Goal: Information Seeking & Learning: Learn about a topic

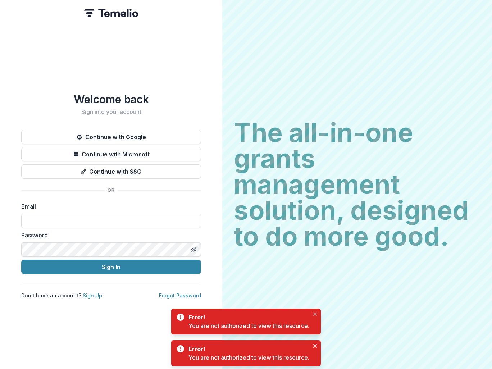
type input "**********"
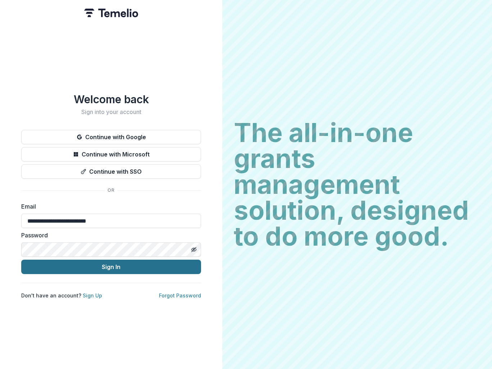
click at [109, 264] on button "Sign In" at bounding box center [111, 267] width 180 height 14
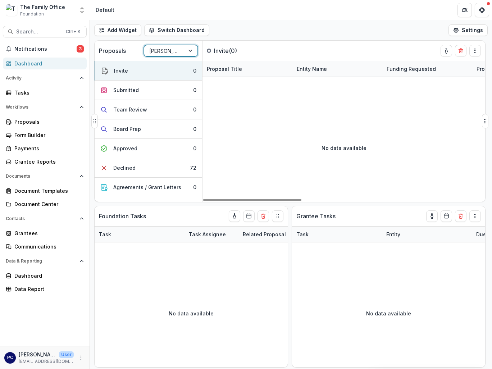
click at [193, 49] on div at bounding box center [191, 50] width 13 height 11
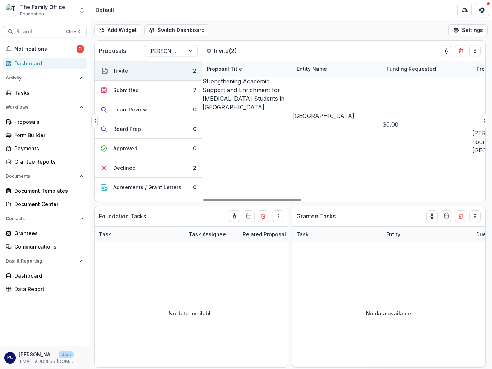
click at [292, 156] on div "Strengthening Academic Support and Enrichment for [MEDICAL_DATA] Students in [G…" at bounding box center [344, 206] width 283 height 259
click at [192, 49] on div at bounding box center [191, 50] width 13 height 11
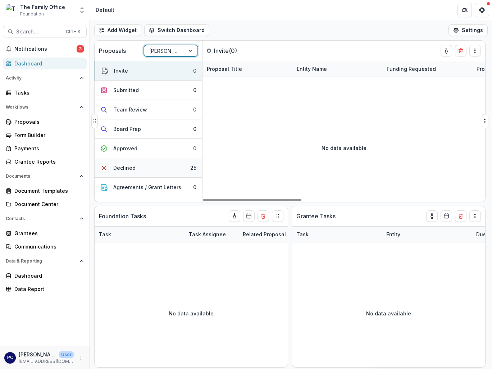
click at [133, 170] on div "Declined" at bounding box center [124, 168] width 22 height 8
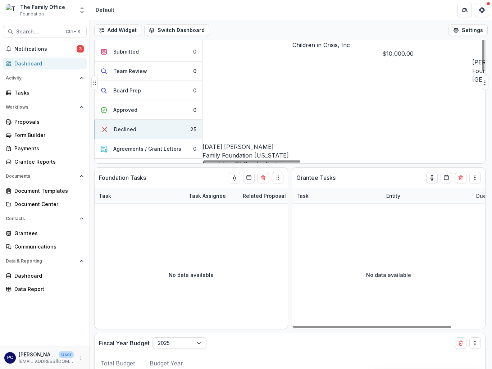
scroll to position [20, 0]
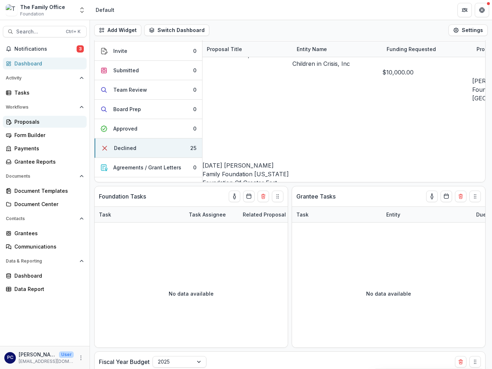
click at [46, 118] on div "Proposals" at bounding box center [47, 122] width 67 height 8
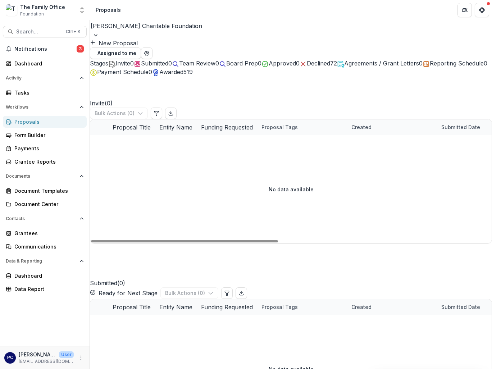
click at [177, 32] on div at bounding box center [291, 35] width 402 height 7
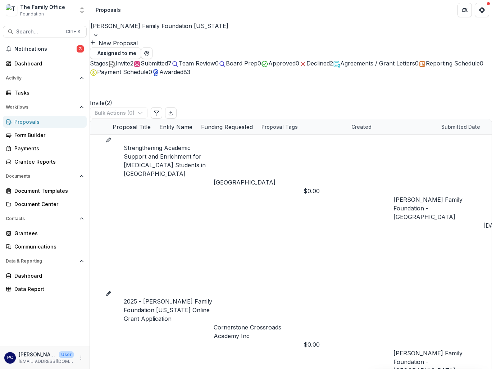
click at [246, 323] on link "Cornerstone Crossroads Academy Inc" at bounding box center [259, 331] width 90 height 17
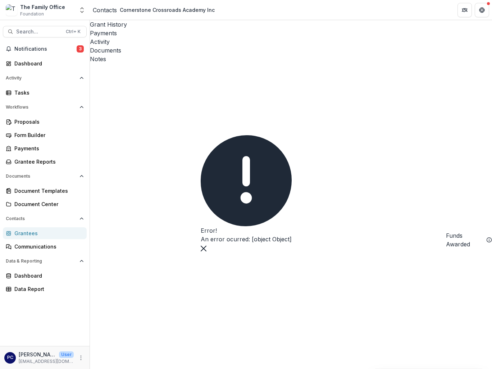
click at [206, 252] on icon "Close" at bounding box center [203, 249] width 6 height 6
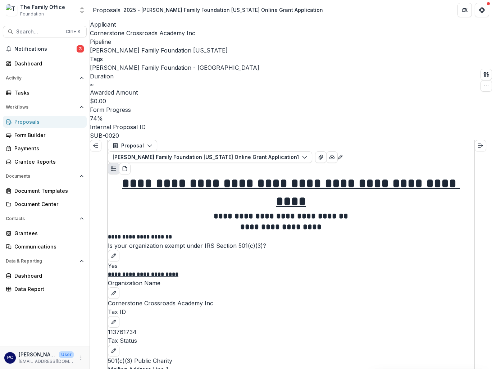
scroll to position [1620, 0]
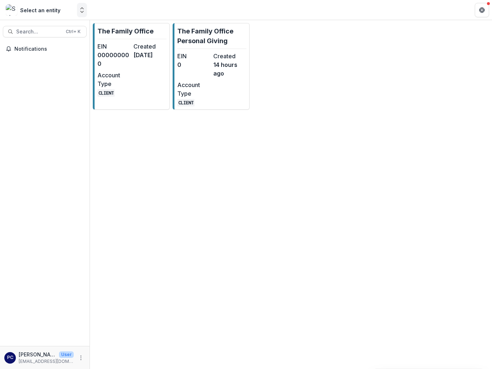
click at [83, 8] on icon "Open entity switcher" at bounding box center [81, 9] width 7 height 7
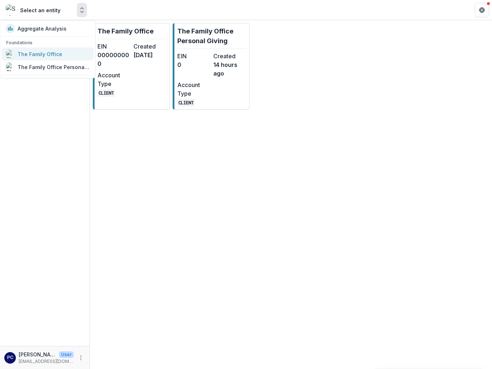
click at [46, 51] on div "The Family Office" at bounding box center [40, 54] width 45 height 8
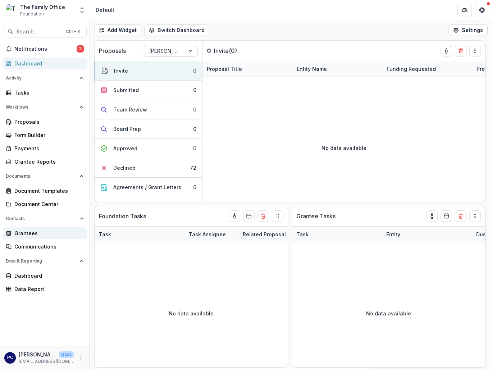
click at [31, 234] on div "Grantees" at bounding box center [47, 234] width 67 height 8
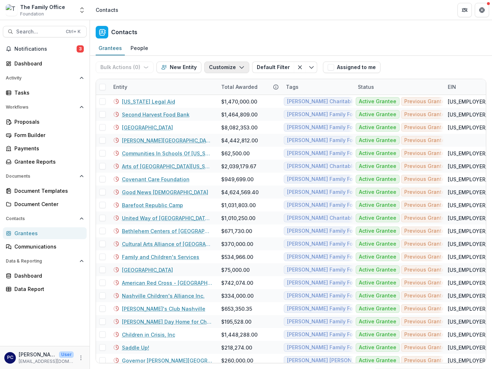
click at [241, 68] on icon "button" at bounding box center [242, 67] width 6 height 6
click at [239, 68] on icon "button" at bounding box center [242, 67] width 6 height 6
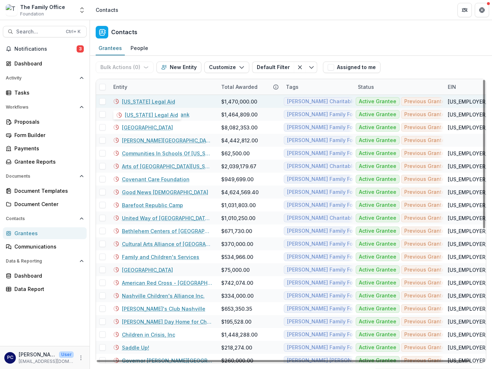
click at [148, 103] on link "Kentucky Legal Aid" at bounding box center [148, 102] width 53 height 8
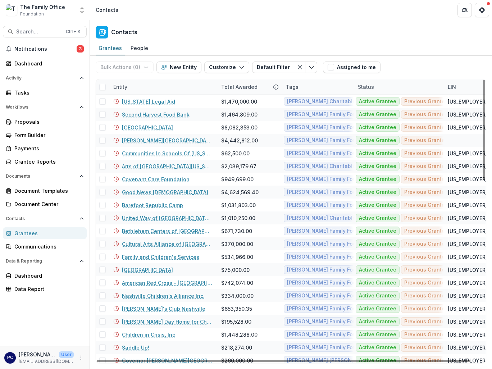
click at [294, 86] on div "Tags" at bounding box center [292, 87] width 21 height 8
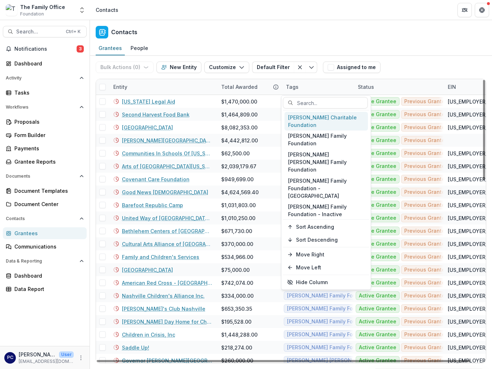
click at [295, 122] on div "[PERSON_NAME] Charitable Foundation" at bounding box center [327, 121] width 84 height 19
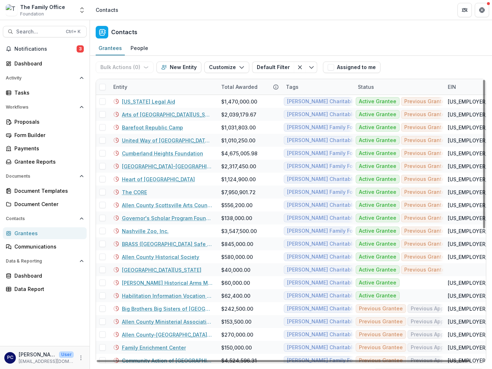
click at [404, 31] on div "Contacts" at bounding box center [291, 30] width 402 height 21
click at [296, 89] on div "Tags" at bounding box center [292, 87] width 21 height 8
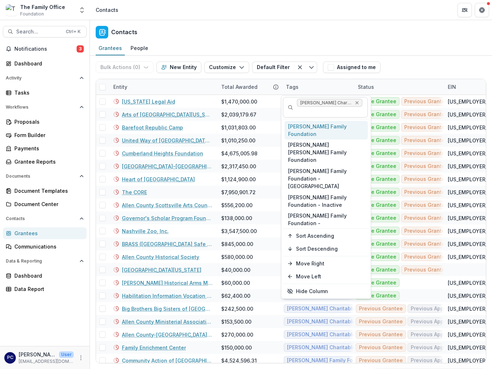
click at [360, 103] on icon "Remove Laura Goad Turner Charitable Foundation" at bounding box center [358, 103] width 6 height 6
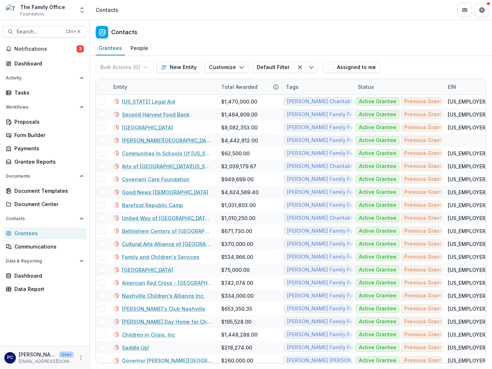
click at [127, 5] on header "Contacts" at bounding box center [291, 10] width 402 height 20
